Goal: Task Accomplishment & Management: Manage account settings

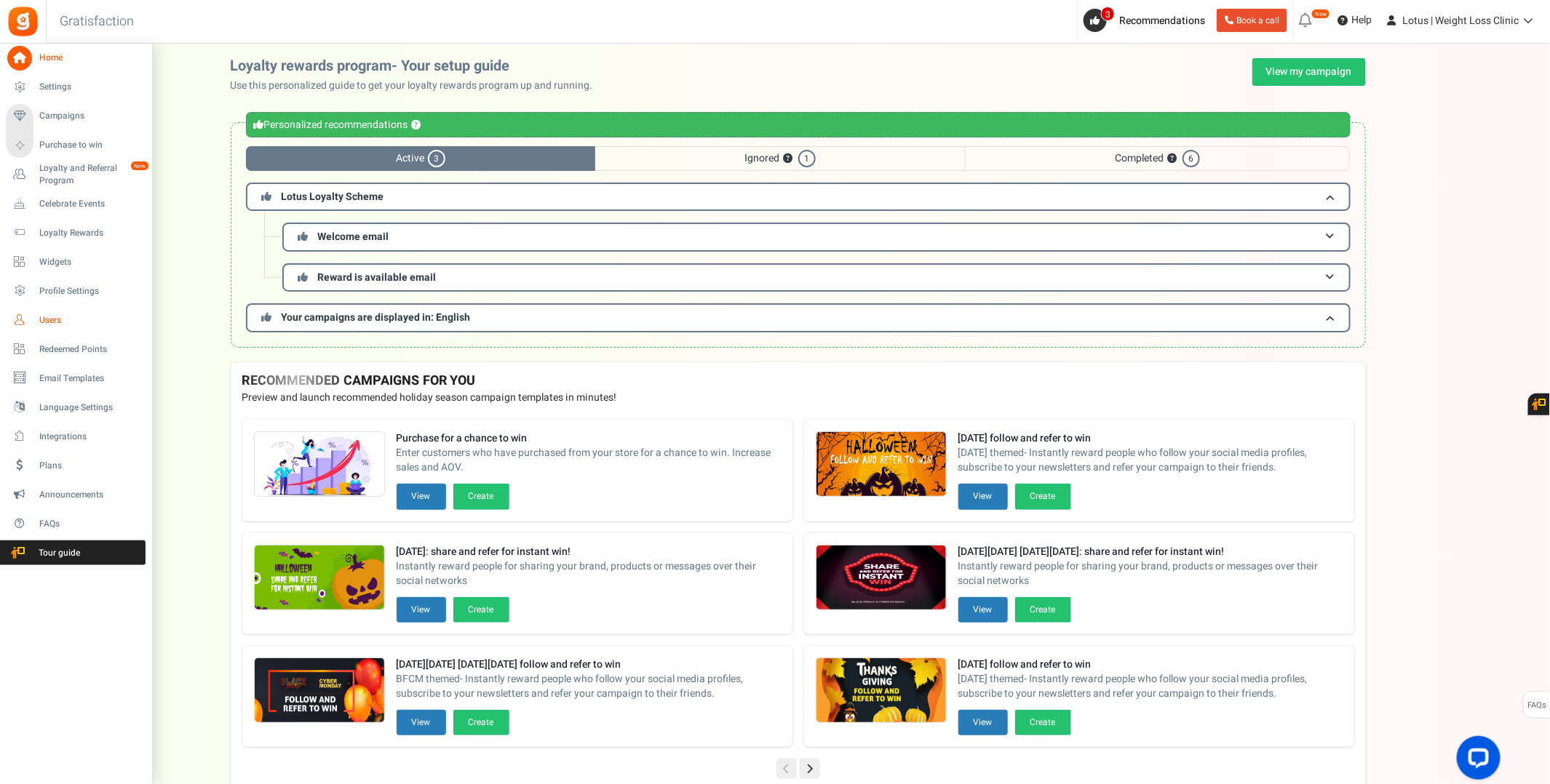
click at [52, 321] on span "Users" at bounding box center [90, 320] width 102 height 12
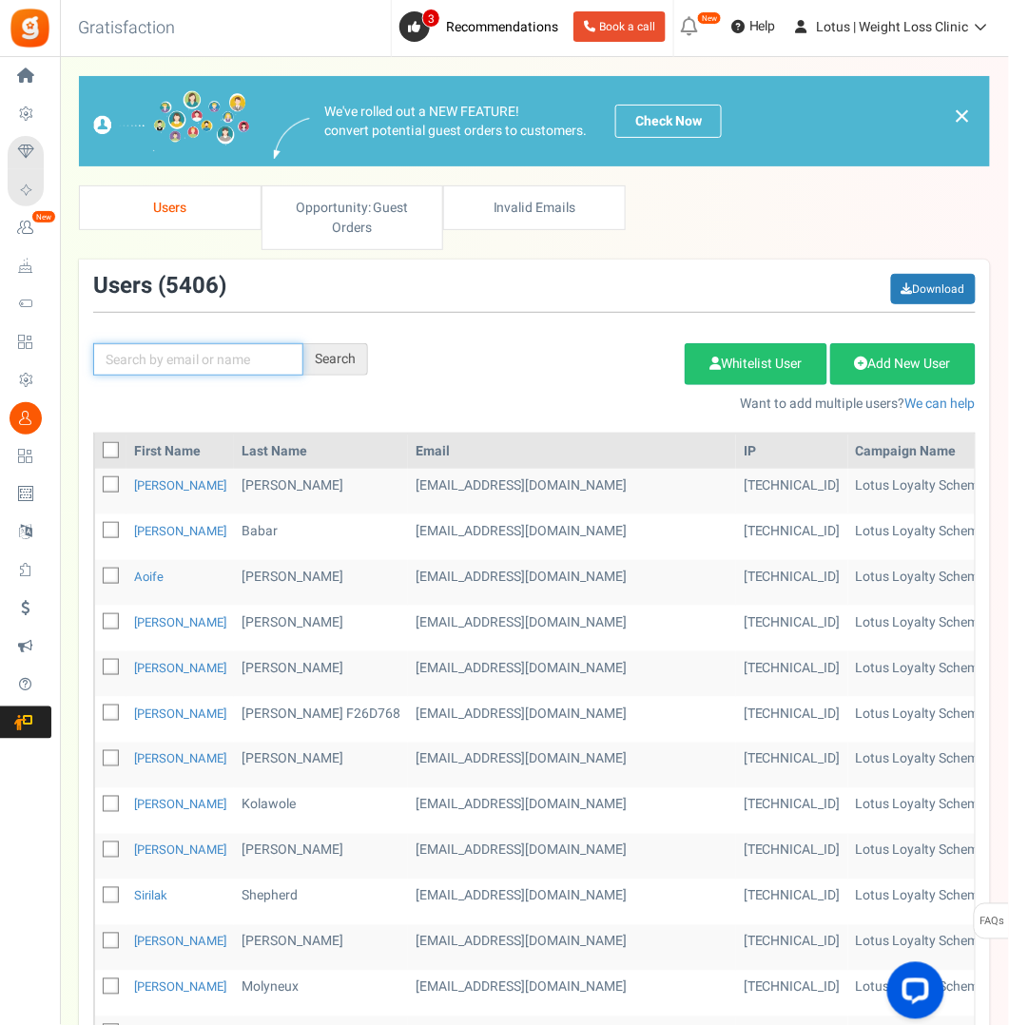
click at [170, 356] on input "text" at bounding box center [198, 359] width 210 height 32
paste input "[PERSON_NAME][EMAIL_ADDRESS][DOMAIN_NAME]"
type input "[PERSON_NAME][EMAIL_ADDRESS][DOMAIN_NAME]"
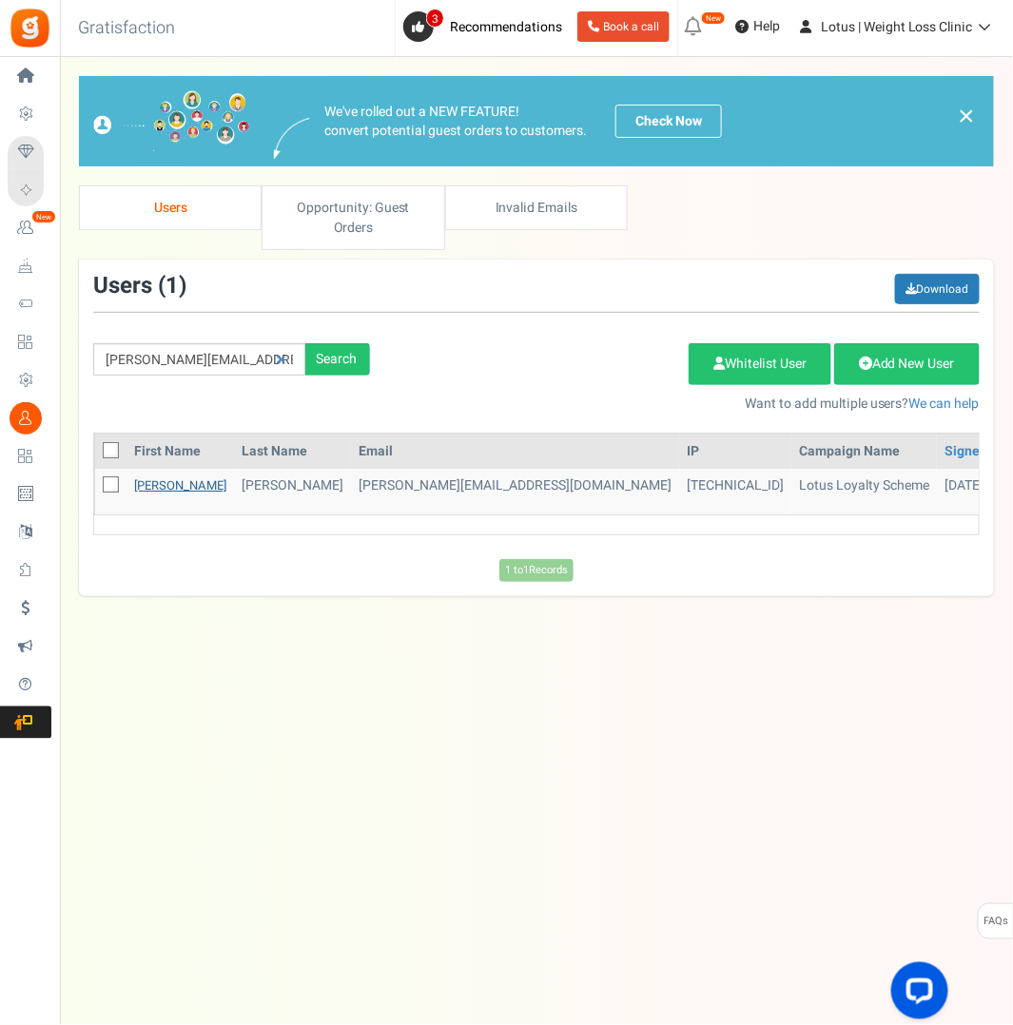
click at [156, 485] on link "[PERSON_NAME]" at bounding box center [180, 486] width 92 height 18
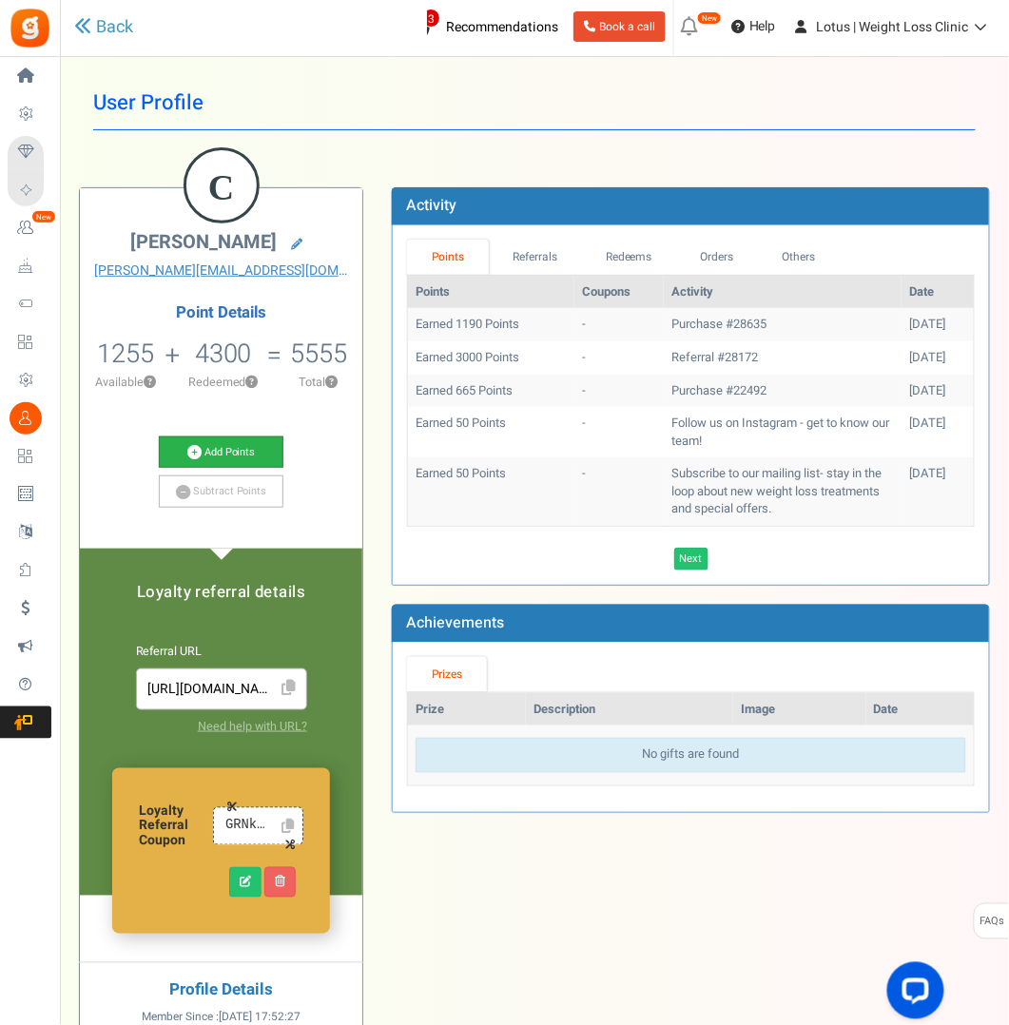
click at [194, 453] on icon at bounding box center [194, 452] width 14 height 14
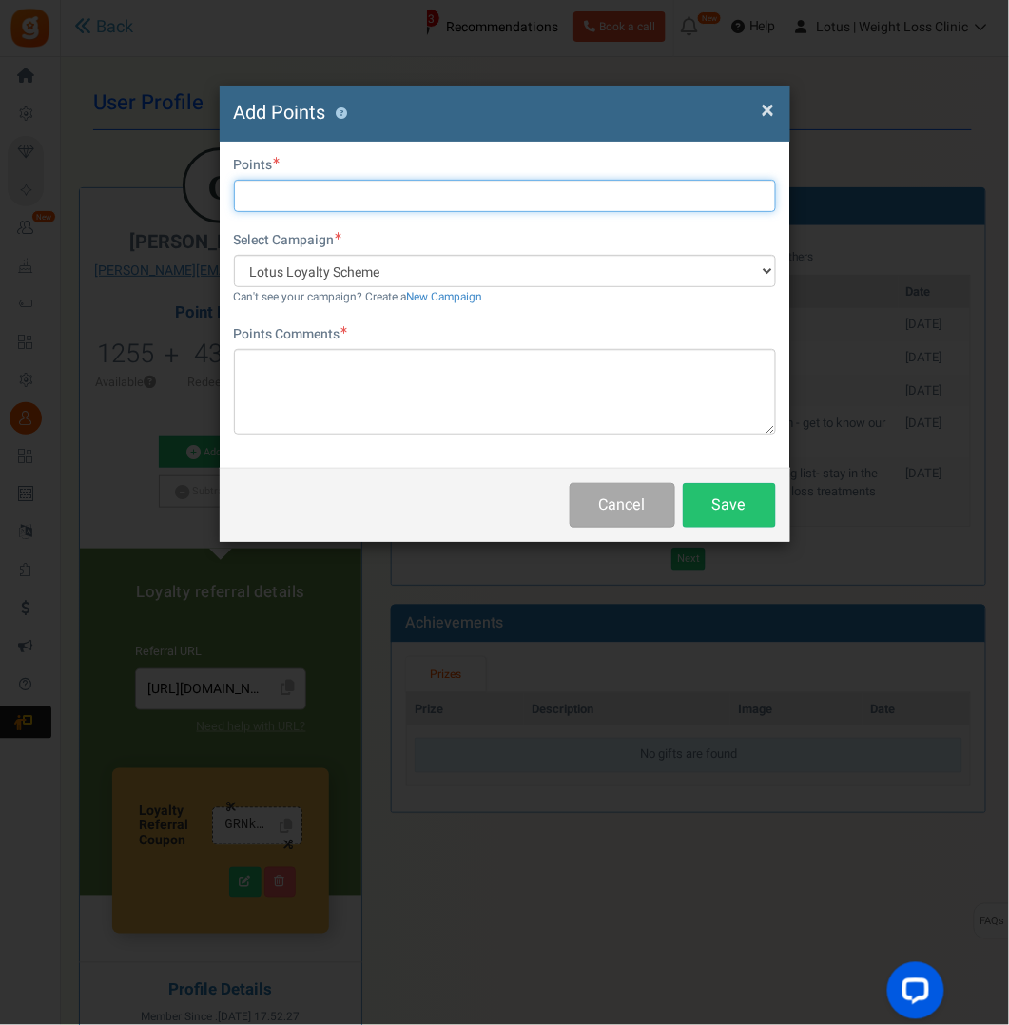
click at [276, 200] on input "text" at bounding box center [505, 196] width 542 height 32
type input "1000"
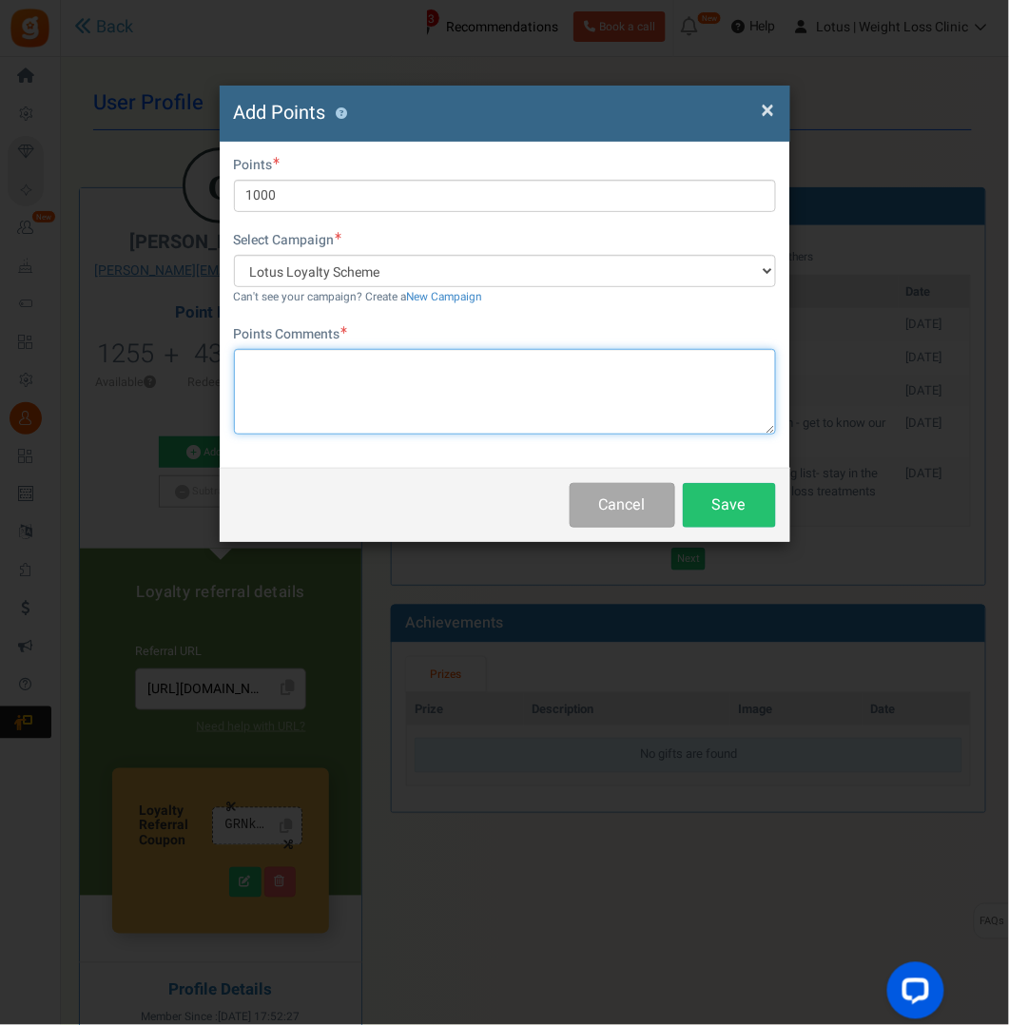
click at [301, 373] on textarea at bounding box center [505, 392] width 542 height 86
click at [422, 389] on textarea "Credit refund for dose ajustment" at bounding box center [505, 392] width 542 height 86
click at [346, 368] on textarea "Credit refund for dose ajustment" at bounding box center [505, 392] width 542 height 86
click at [304, 362] on textarea "Credit refund for dose ajustment" at bounding box center [505, 392] width 542 height 86
type textarea "Credit refund for dose adjustment"
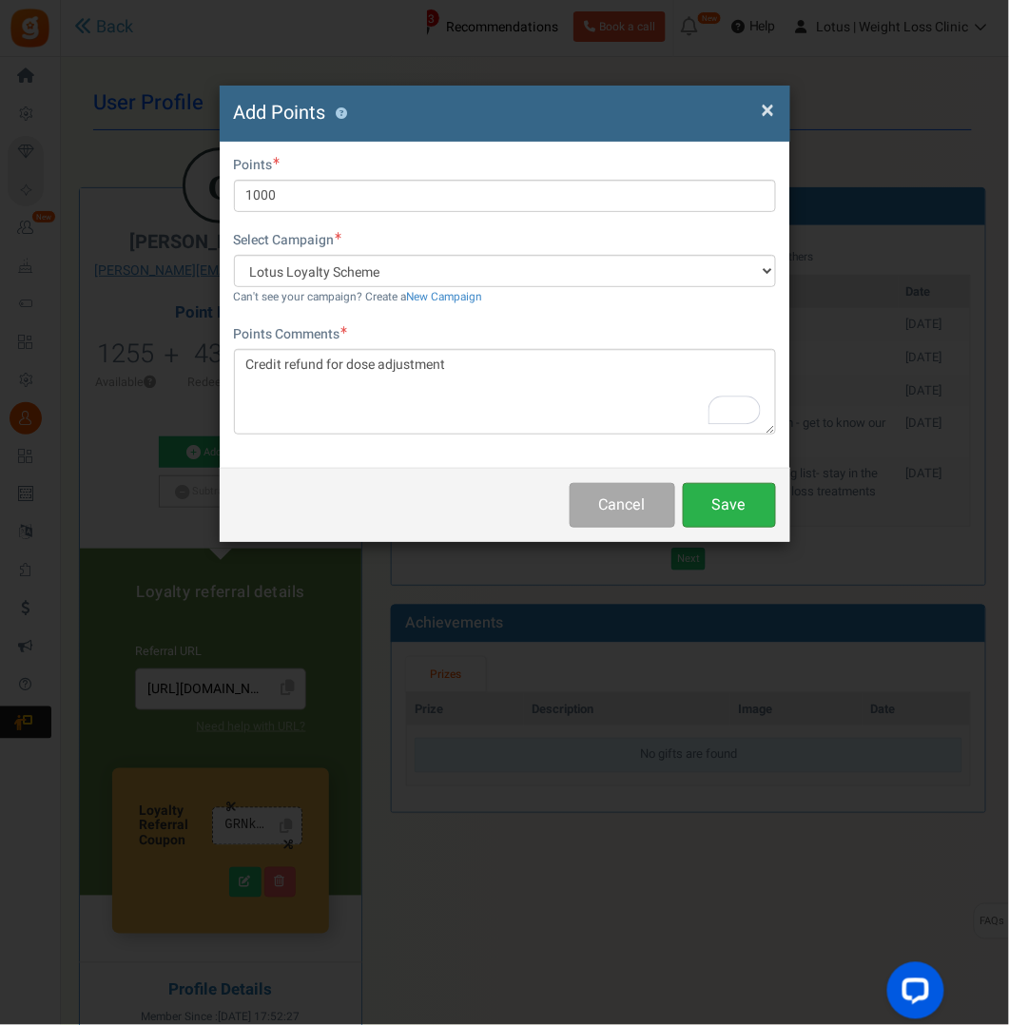
click at [735, 502] on button "Save" at bounding box center [729, 505] width 93 height 45
